Goal: Task Accomplishment & Management: Manage account settings

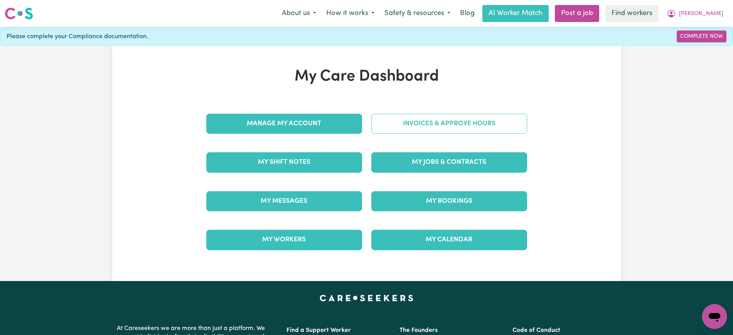
click at [390, 129] on link "Invoices & Approve Hours" at bounding box center [449, 124] width 156 height 20
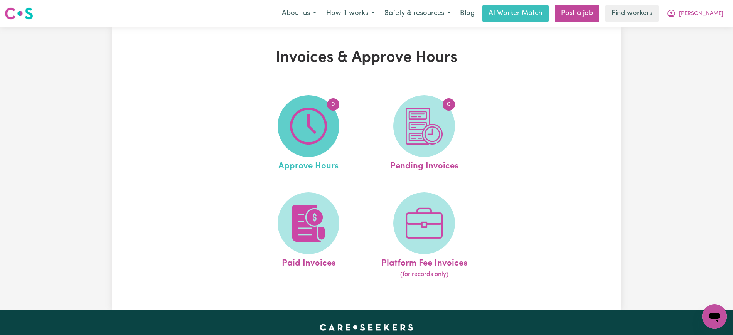
click at [316, 129] on img at bounding box center [308, 126] width 37 height 37
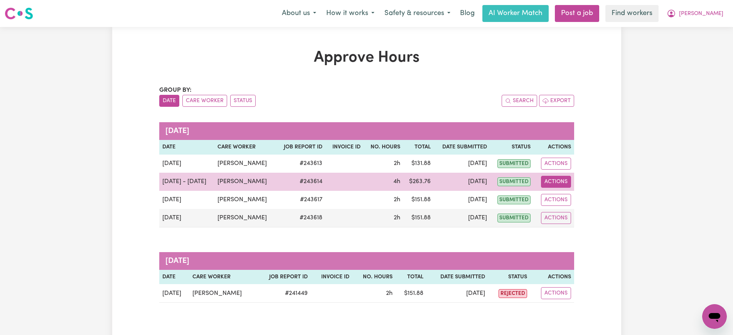
click at [552, 180] on button "Actions" at bounding box center [556, 182] width 30 height 12
click at [565, 201] on link "View Job Report" at bounding box center [573, 199] width 66 height 15
select select "pm"
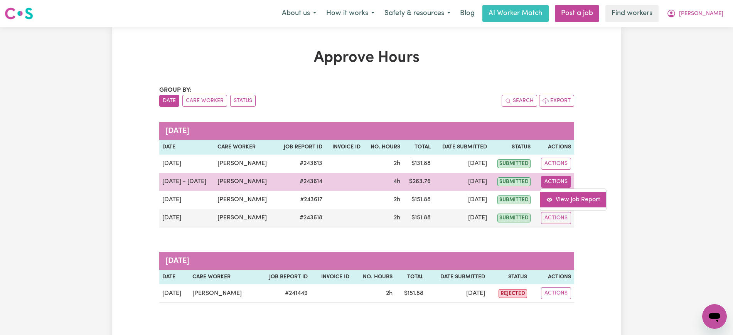
select select "pm"
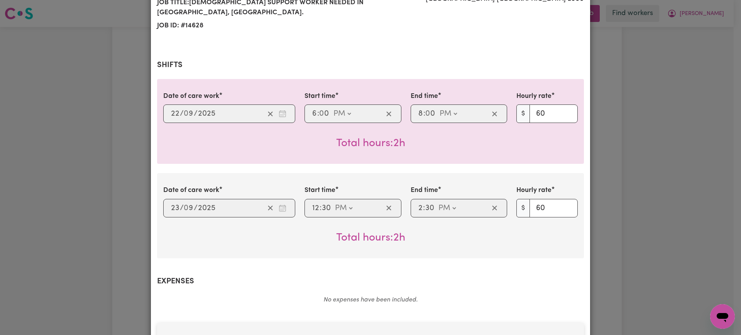
scroll to position [145, 0]
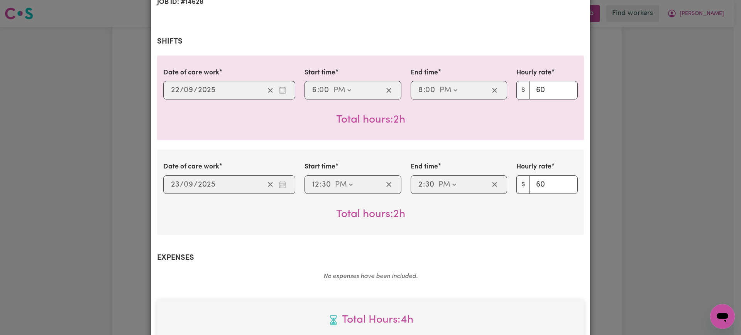
click at [658, 177] on div "Job Report # 243614 - [PERSON_NAME] Summary Job report # 243614 Client name: [P…" at bounding box center [370, 167] width 741 height 335
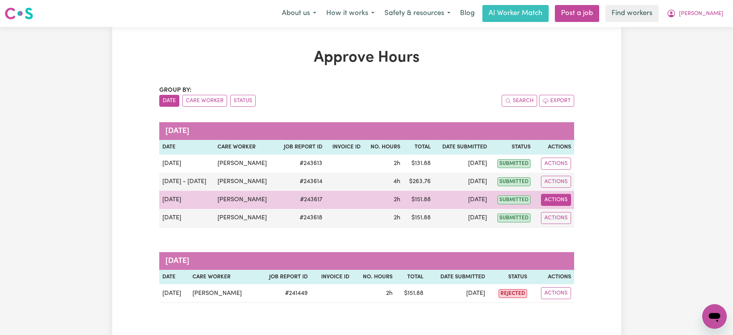
click at [559, 202] on button "Actions" at bounding box center [556, 200] width 30 height 12
click at [564, 213] on link "View Job Report" at bounding box center [573, 217] width 66 height 15
select select "pm"
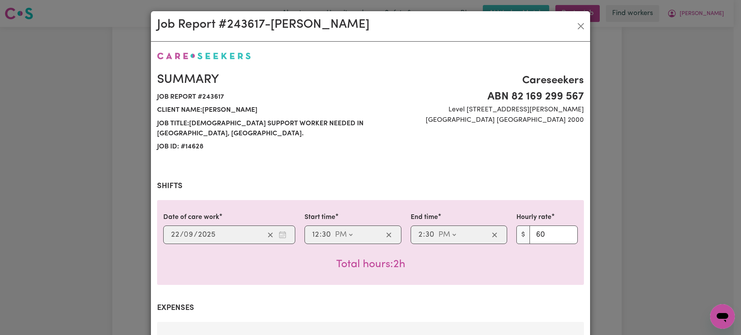
click at [631, 189] on div "Job Report # 243617 - [PERSON_NAME] Summary Job report # 243617 Client name: [P…" at bounding box center [370, 167] width 741 height 335
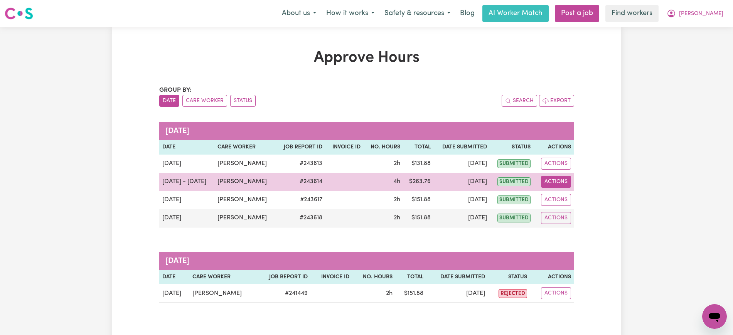
click at [548, 180] on button "Actions" at bounding box center [556, 182] width 30 height 12
click at [563, 193] on link "View Job Report" at bounding box center [573, 199] width 66 height 15
select select "pm"
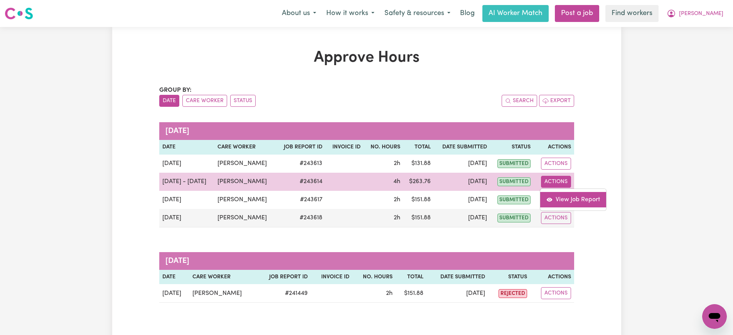
select select "pm"
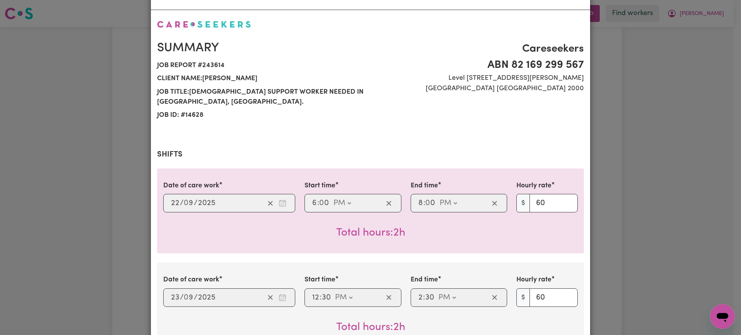
scroll to position [48, 0]
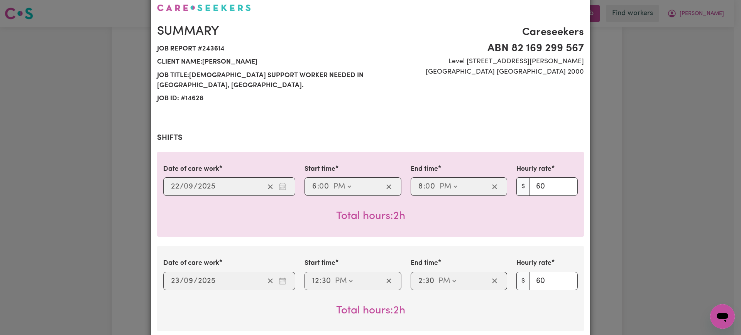
click at [628, 170] on div "Job Report # 243614 - [PERSON_NAME] Summary Job report # 243614 Client name: [P…" at bounding box center [370, 167] width 741 height 335
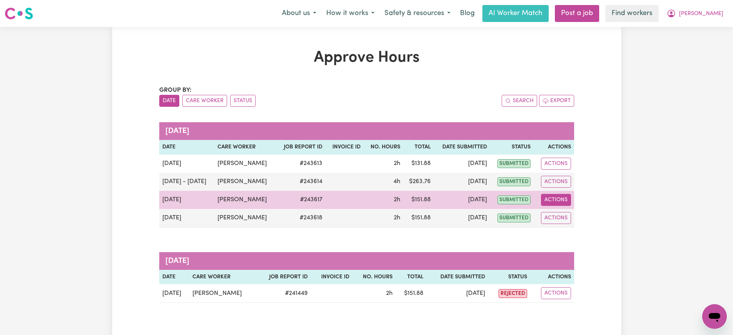
click at [555, 202] on button "Actions" at bounding box center [556, 200] width 30 height 12
click at [570, 216] on link "View Job Report" at bounding box center [573, 217] width 66 height 15
select select "pm"
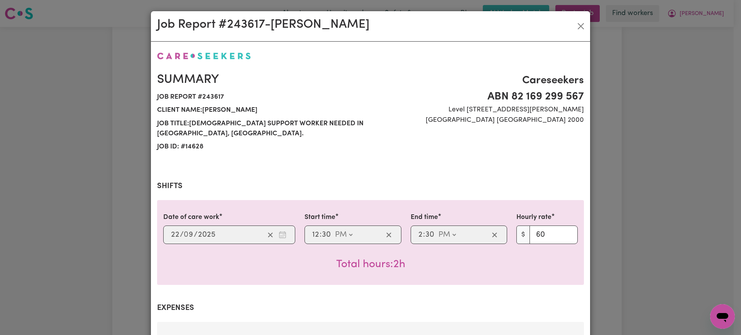
click at [606, 196] on div "Job Report # 243617 - [PERSON_NAME] Summary Job report # 243617 Client name: [P…" at bounding box center [370, 167] width 741 height 335
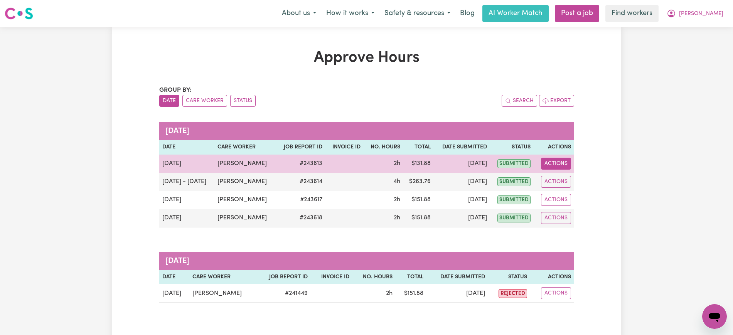
click at [555, 164] on button "Actions" at bounding box center [556, 164] width 30 height 12
click at [555, 180] on link "View Job Report" at bounding box center [573, 181] width 66 height 15
select select "pm"
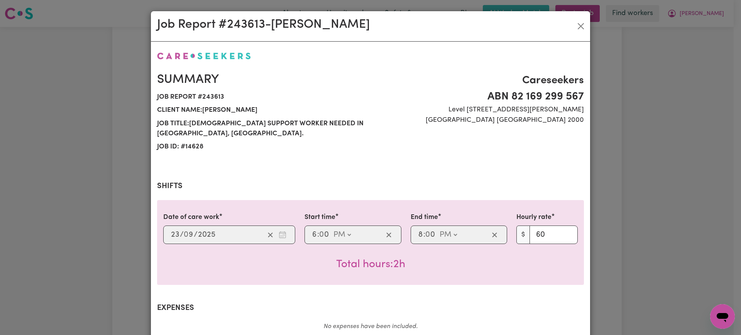
click at [649, 173] on div "Job Report # 243613 - [PERSON_NAME] Summary Job report # 243613 Client name: [P…" at bounding box center [370, 167] width 741 height 335
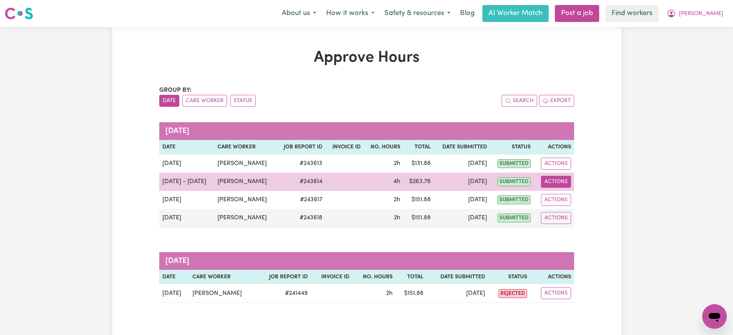
click at [561, 181] on button "Actions" at bounding box center [556, 182] width 30 height 12
click at [571, 195] on link "View Job Report" at bounding box center [573, 199] width 66 height 15
select select "pm"
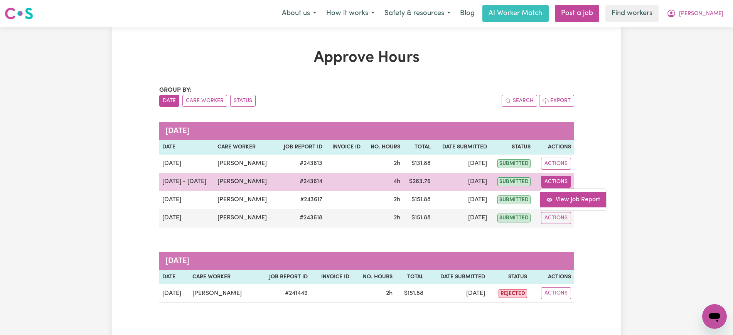
select select "pm"
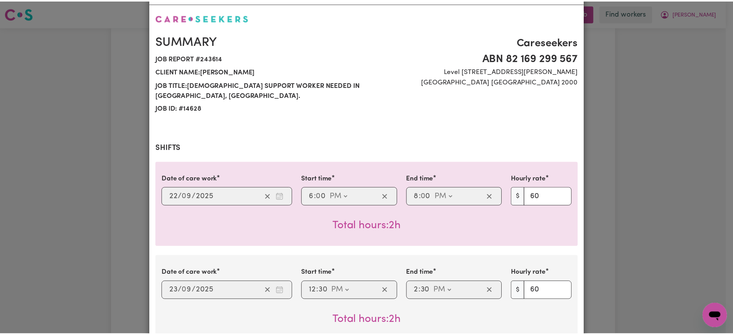
scroll to position [96, 0]
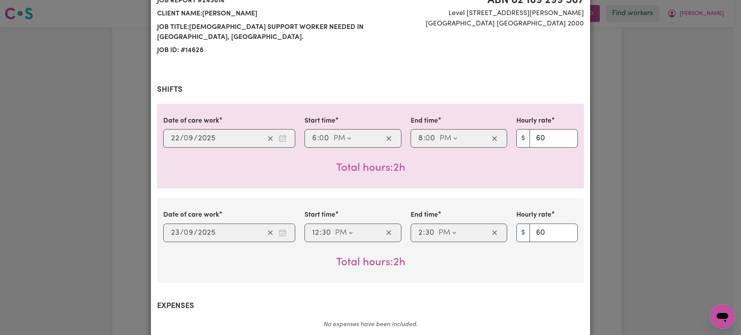
click at [614, 195] on div "Job Report # 243614 - [PERSON_NAME] Summary Job report # 243614 Client name: [P…" at bounding box center [370, 167] width 741 height 335
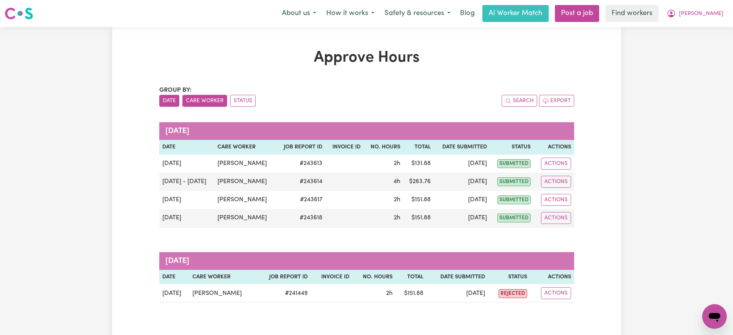
click at [207, 98] on button "Care Worker" at bounding box center [204, 101] width 45 height 12
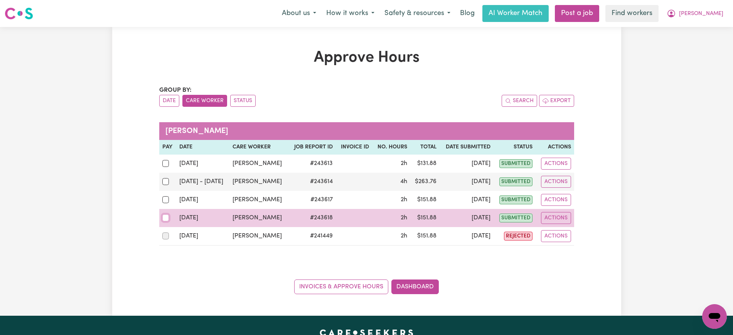
click at [165, 216] on input "checkbox" at bounding box center [165, 217] width 7 height 7
checkbox input "true"
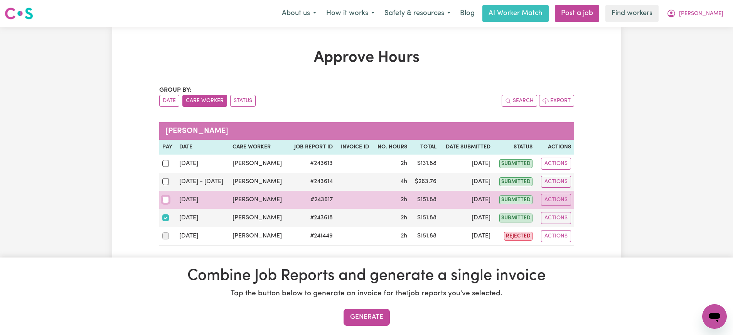
click at [165, 200] on input "checkbox" at bounding box center [165, 199] width 7 height 7
checkbox input "true"
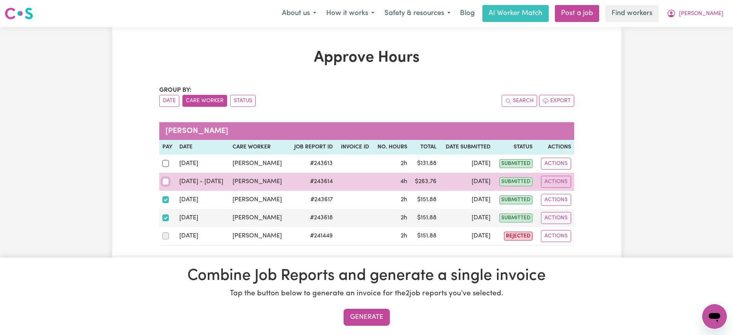
click at [165, 183] on input "checkbox" at bounding box center [165, 181] width 7 height 7
checkbox input "true"
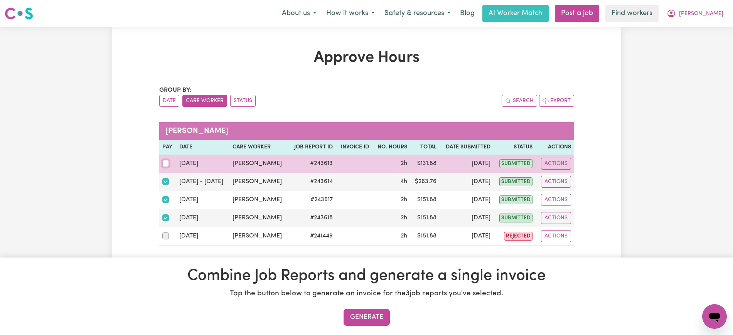
click at [167, 162] on input "checkbox" at bounding box center [165, 163] width 7 height 7
checkbox input "true"
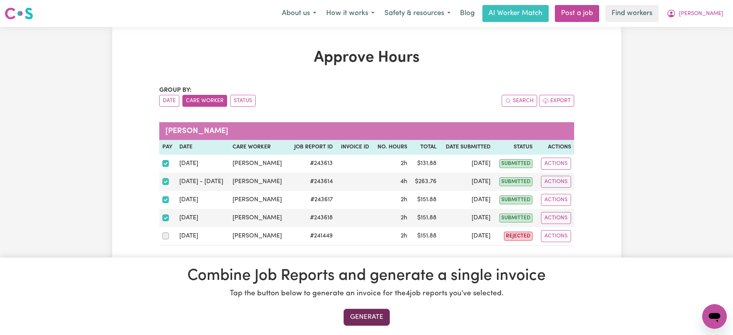
click at [384, 318] on button "Generate" at bounding box center [367, 317] width 46 height 17
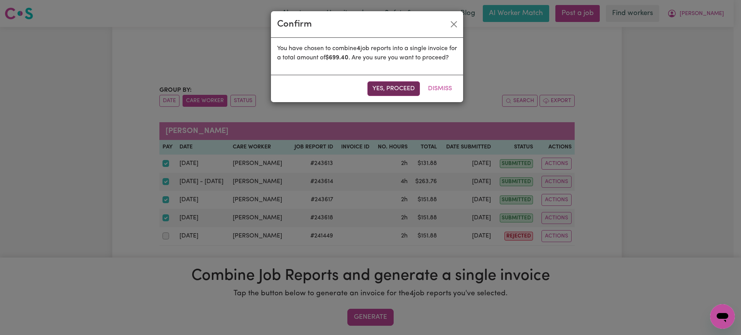
drag, startPoint x: 394, startPoint y: 96, endPoint x: 394, endPoint y: 101, distance: 5.0
click at [394, 96] on button "Yes, proceed" at bounding box center [393, 88] width 52 height 15
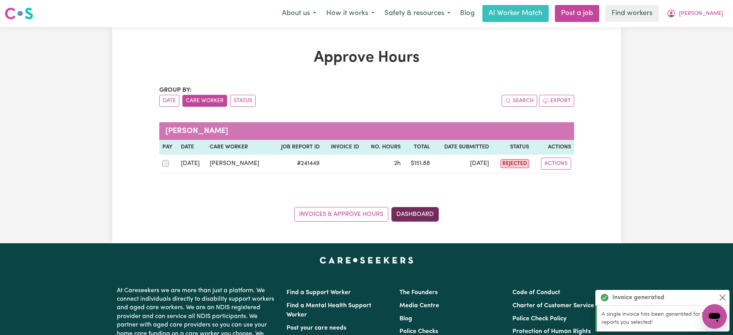
click at [398, 211] on link "Dashboard" at bounding box center [415, 214] width 47 height 15
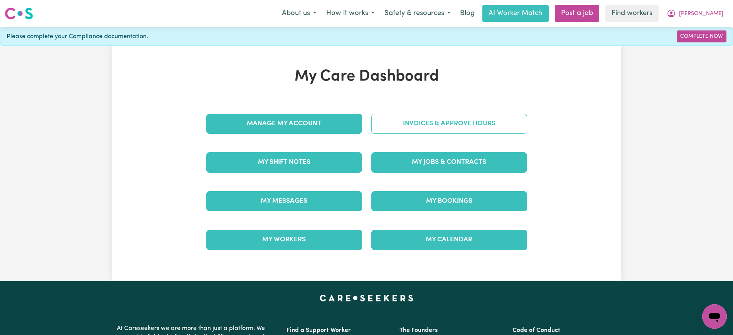
click at [396, 128] on link "Invoices & Approve Hours" at bounding box center [449, 124] width 156 height 20
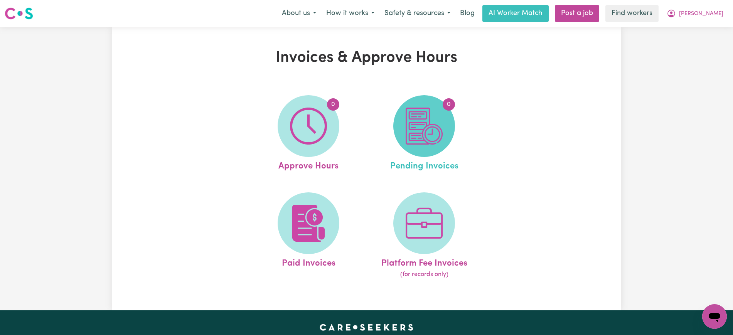
click at [400, 135] on span "0" at bounding box center [424, 126] width 62 height 62
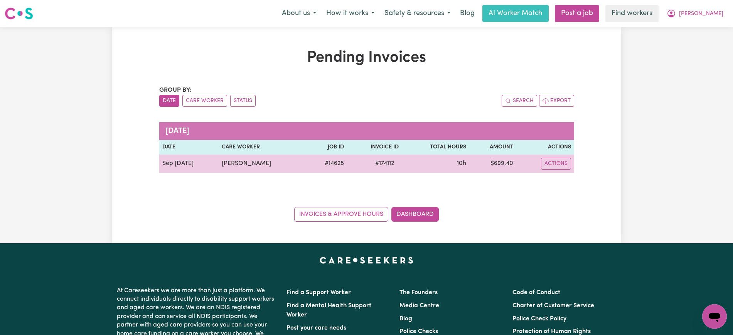
click at [396, 167] on span "# 174112" at bounding box center [385, 163] width 28 height 9
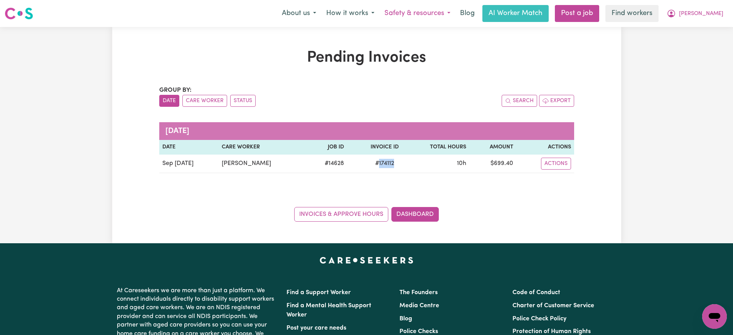
copy span "174112"
click at [676, 11] on icon "My Account" at bounding box center [671, 13] width 9 height 9
click at [698, 44] on link "Logout" at bounding box center [697, 44] width 61 height 15
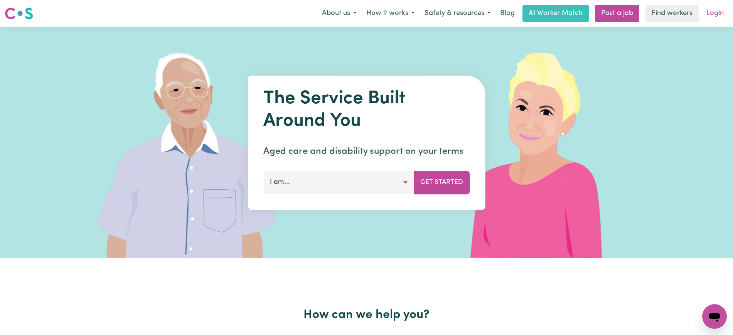
click at [713, 14] on link "Login" at bounding box center [715, 13] width 27 height 17
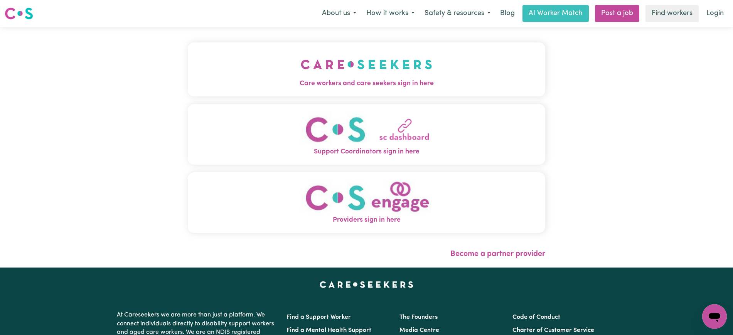
click at [330, 78] on img "Care workers and care seekers sign in here" at bounding box center [367, 64] width 132 height 29
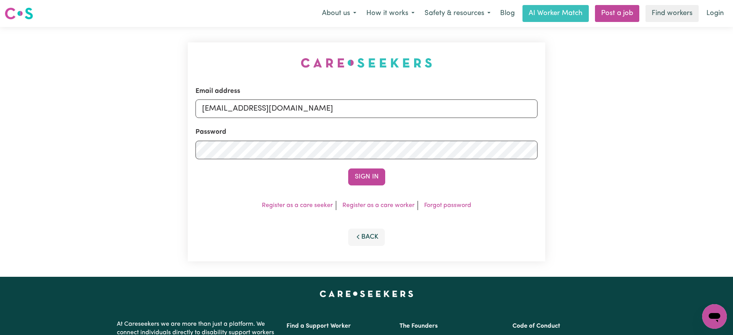
drag, startPoint x: 195, startPoint y: 40, endPoint x: 211, endPoint y: 43, distance: 16.1
click at [196, 38] on div "Email address [EMAIL_ADDRESS][DOMAIN_NAME] Password Sign In Register as a care …" at bounding box center [366, 152] width 367 height 250
drag, startPoint x: 241, startPoint y: 111, endPoint x: 712, endPoint y: 129, distance: 471.3
click at [712, 129] on div "Email address [EMAIL_ADDRESS][DOMAIN_NAME] Password Sign In Register as a care …" at bounding box center [366, 152] width 733 height 250
type input "[EMAIL_ADDRESS][DOMAIN_NAME]"
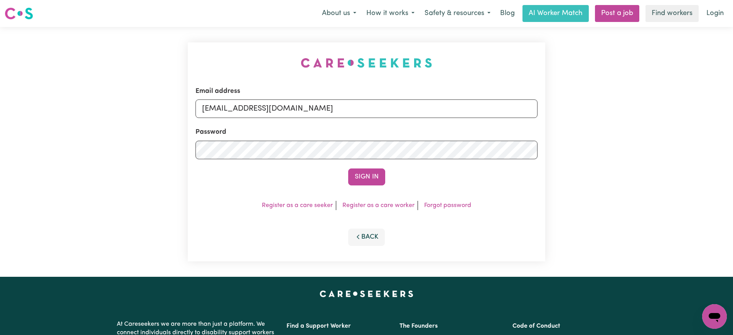
click at [348, 169] on button "Sign In" at bounding box center [366, 177] width 37 height 17
